Goal: Complete application form

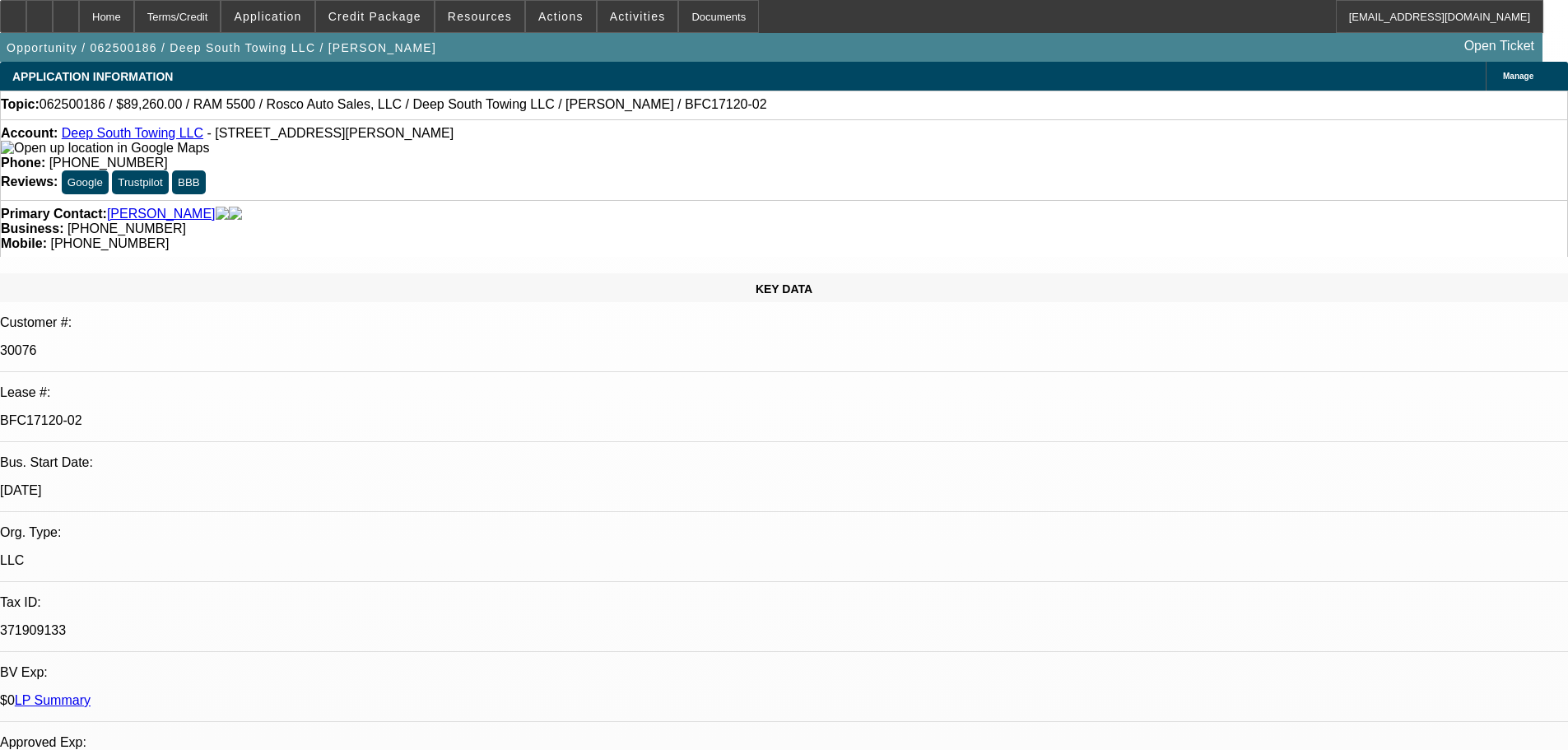
select select "0"
select select "2"
select select "0"
select select "6"
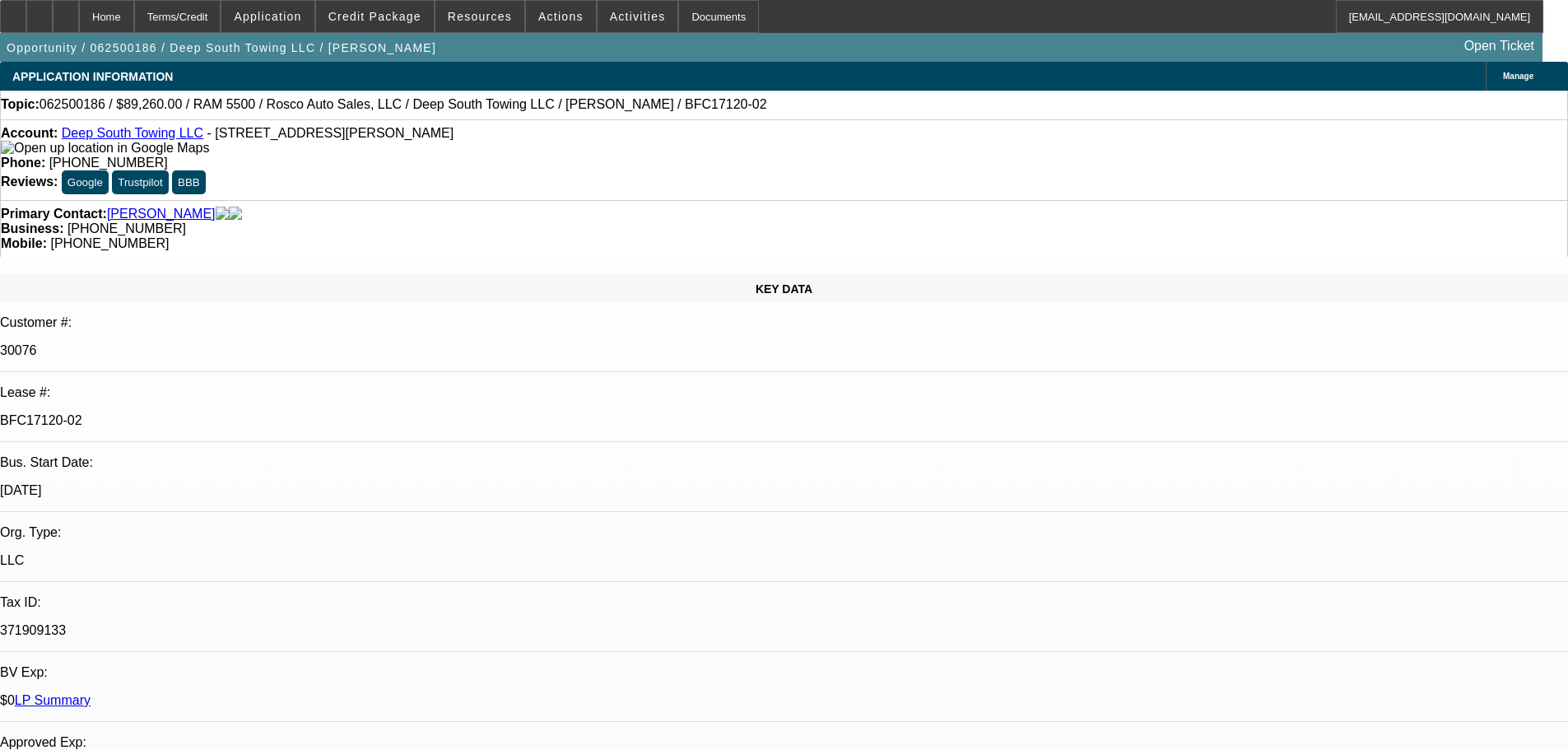
select select "0"
select select "2"
select select "0"
select select "6"
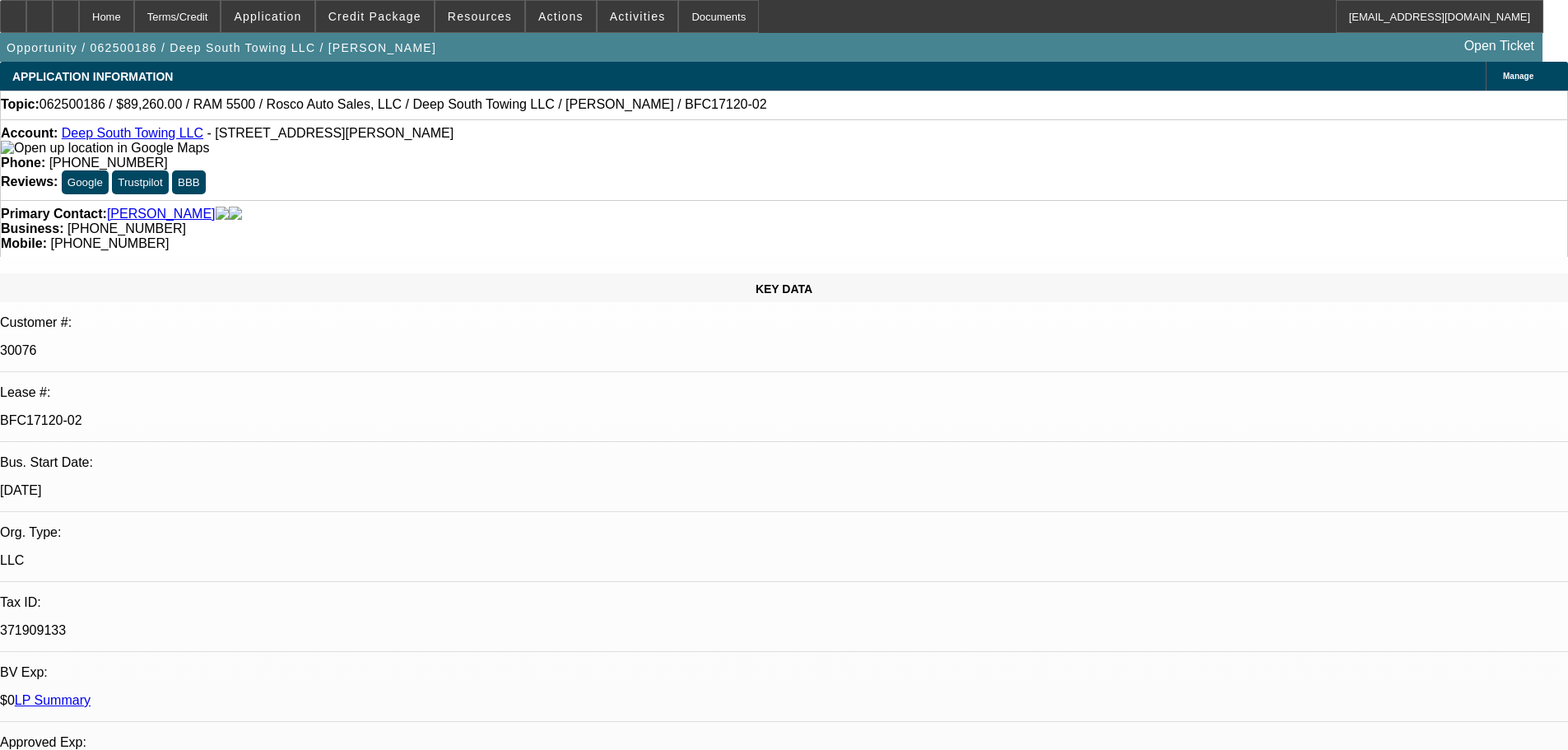
select select "0"
select select "2"
select select "0"
select select "6"
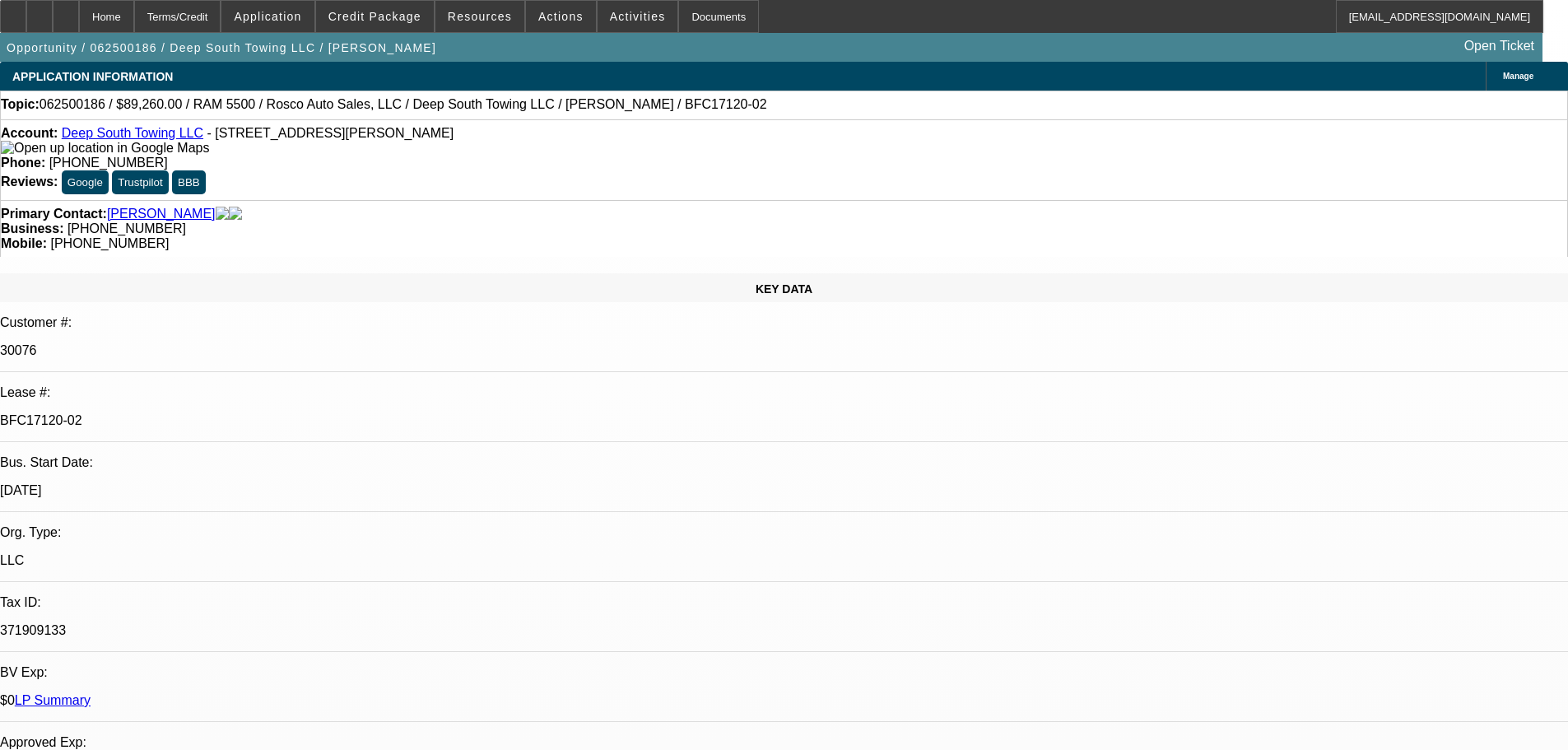
select select "0"
select select "2"
select select "0"
select select "6"
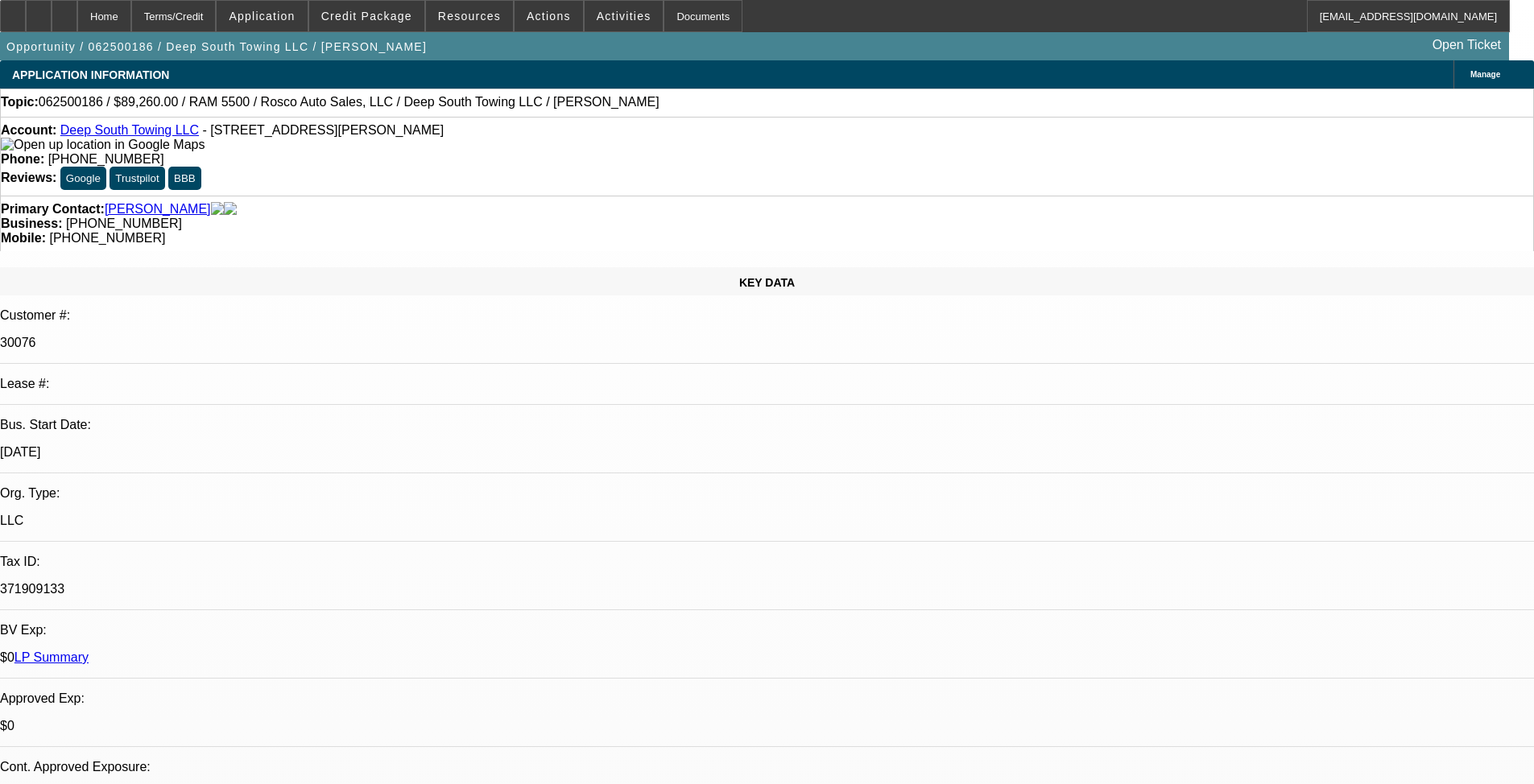
select select "0"
select select "2"
select select "0"
select select "6"
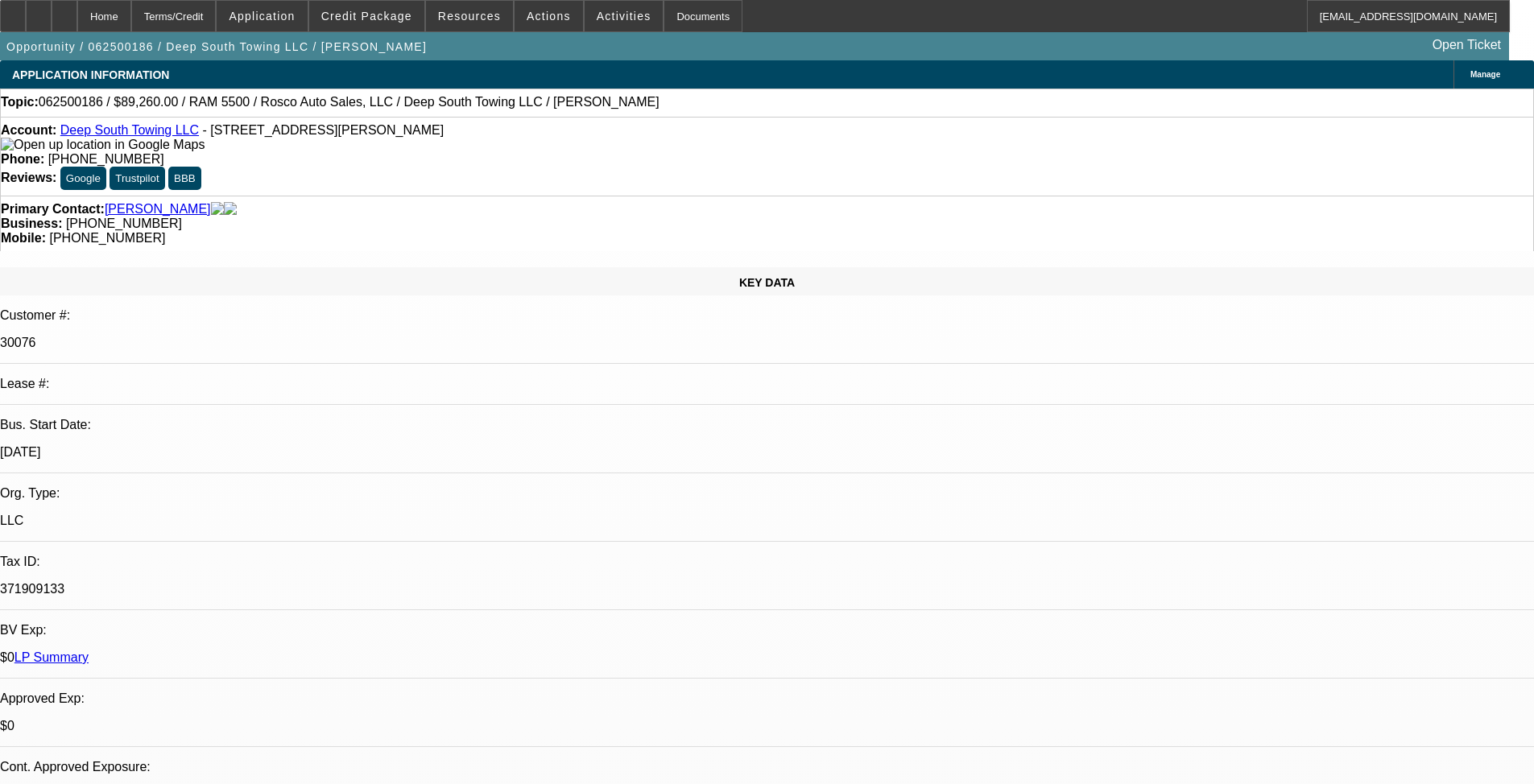
select select "0"
select select "2"
select select "0"
select select "6"
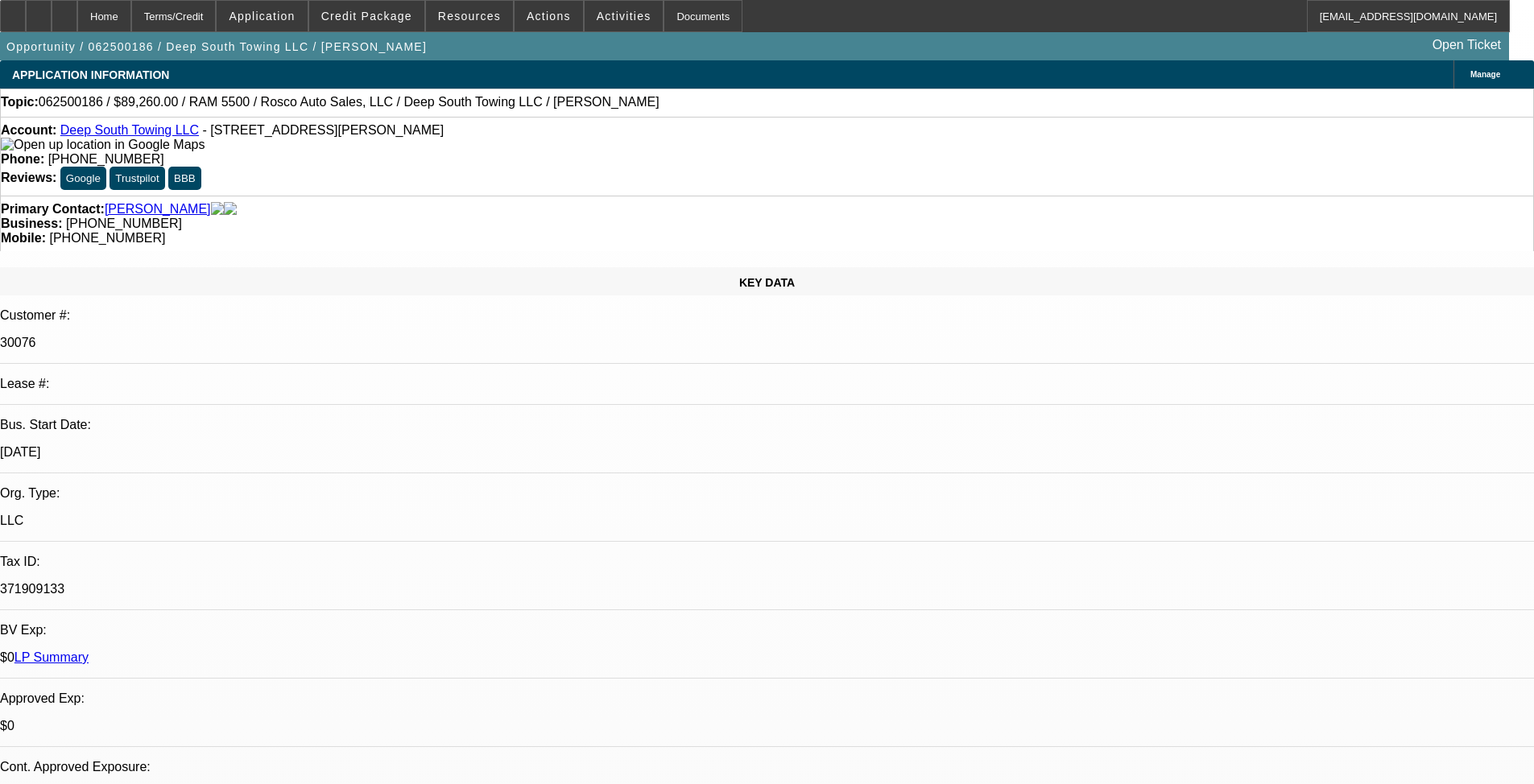
select select "0"
select select "2"
select select "0"
select select "6"
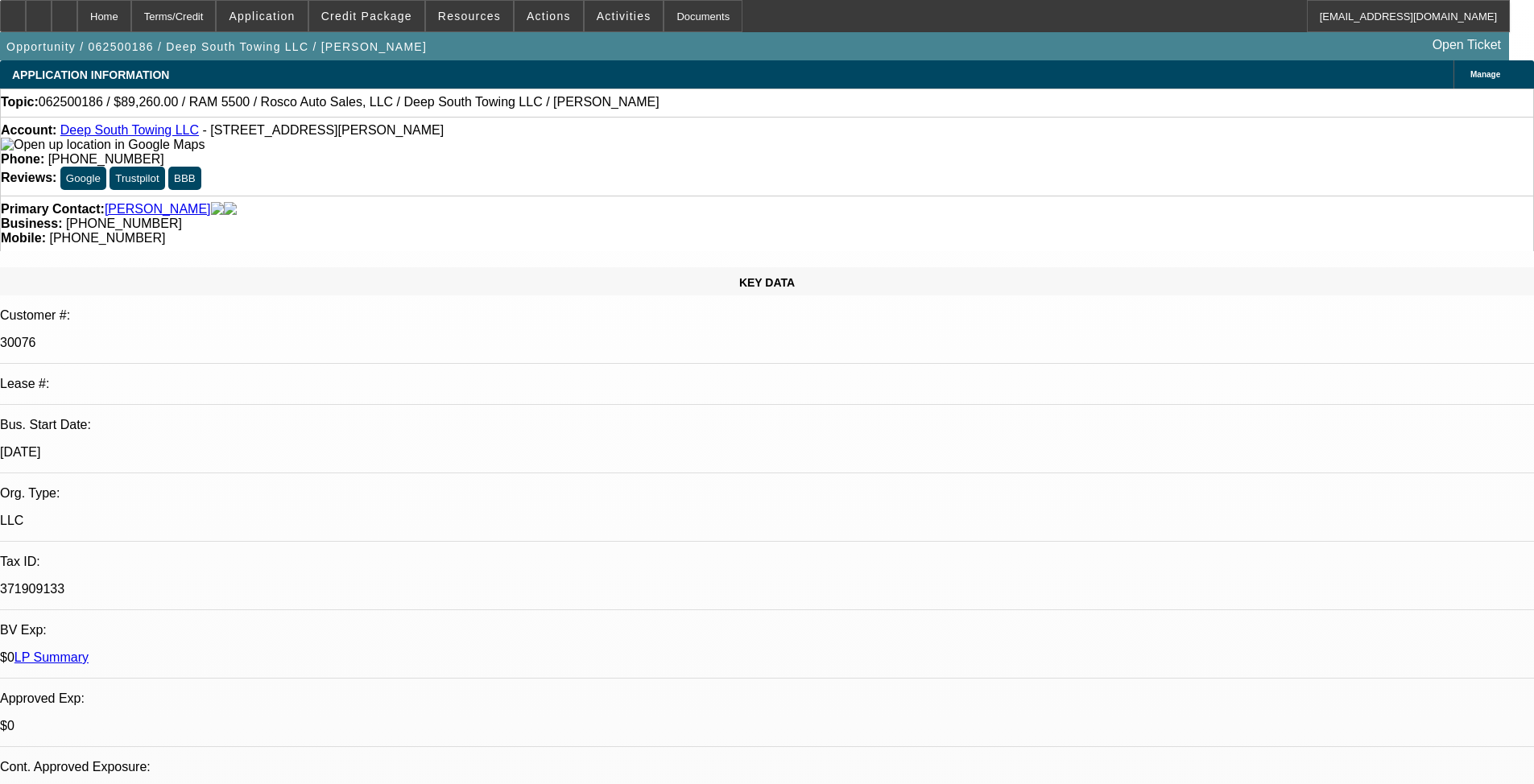
select select "0"
select select "2"
select select "0"
select select "6"
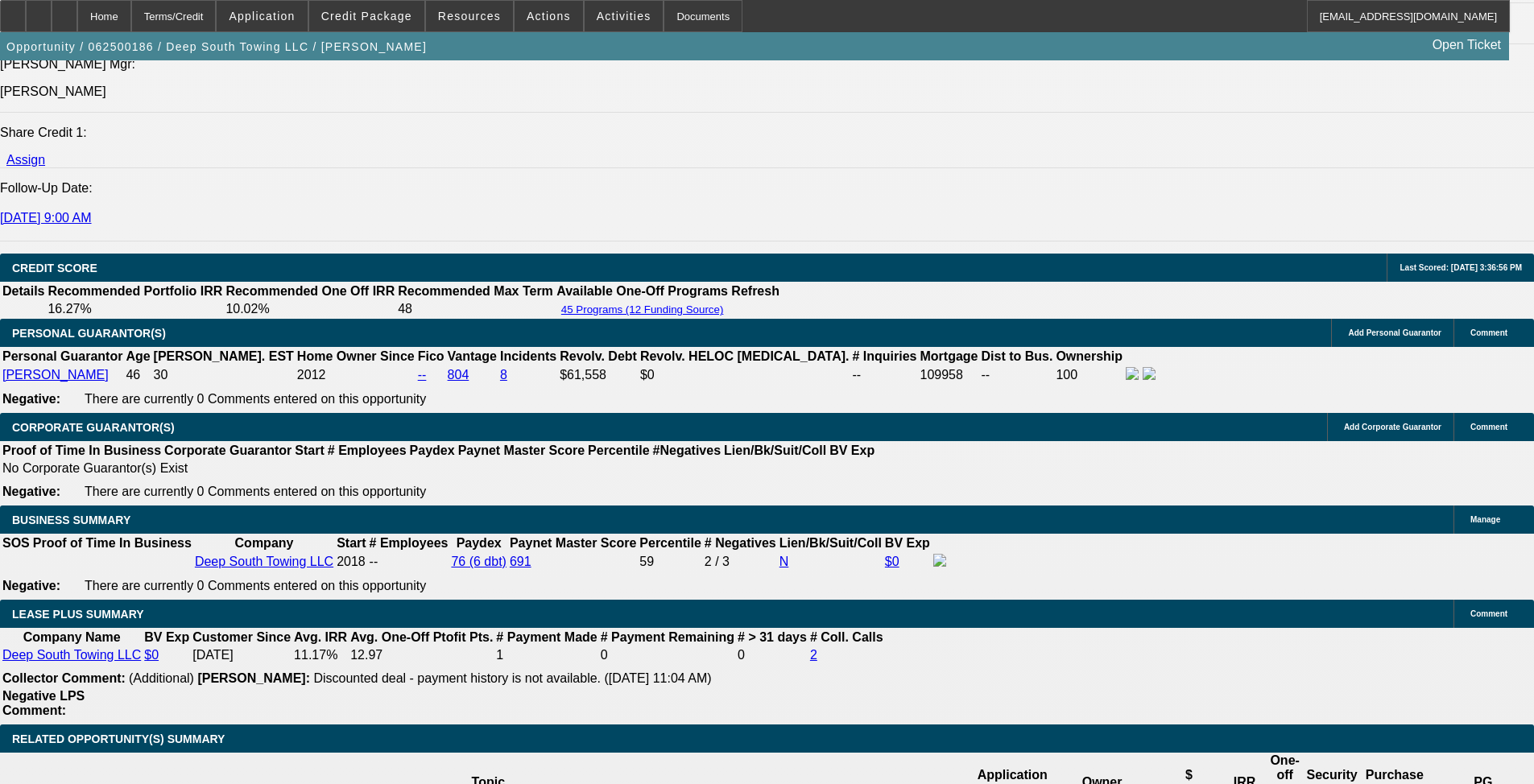
scroll to position [2140, 0]
